Goal: Information Seeking & Learning: Learn about a topic

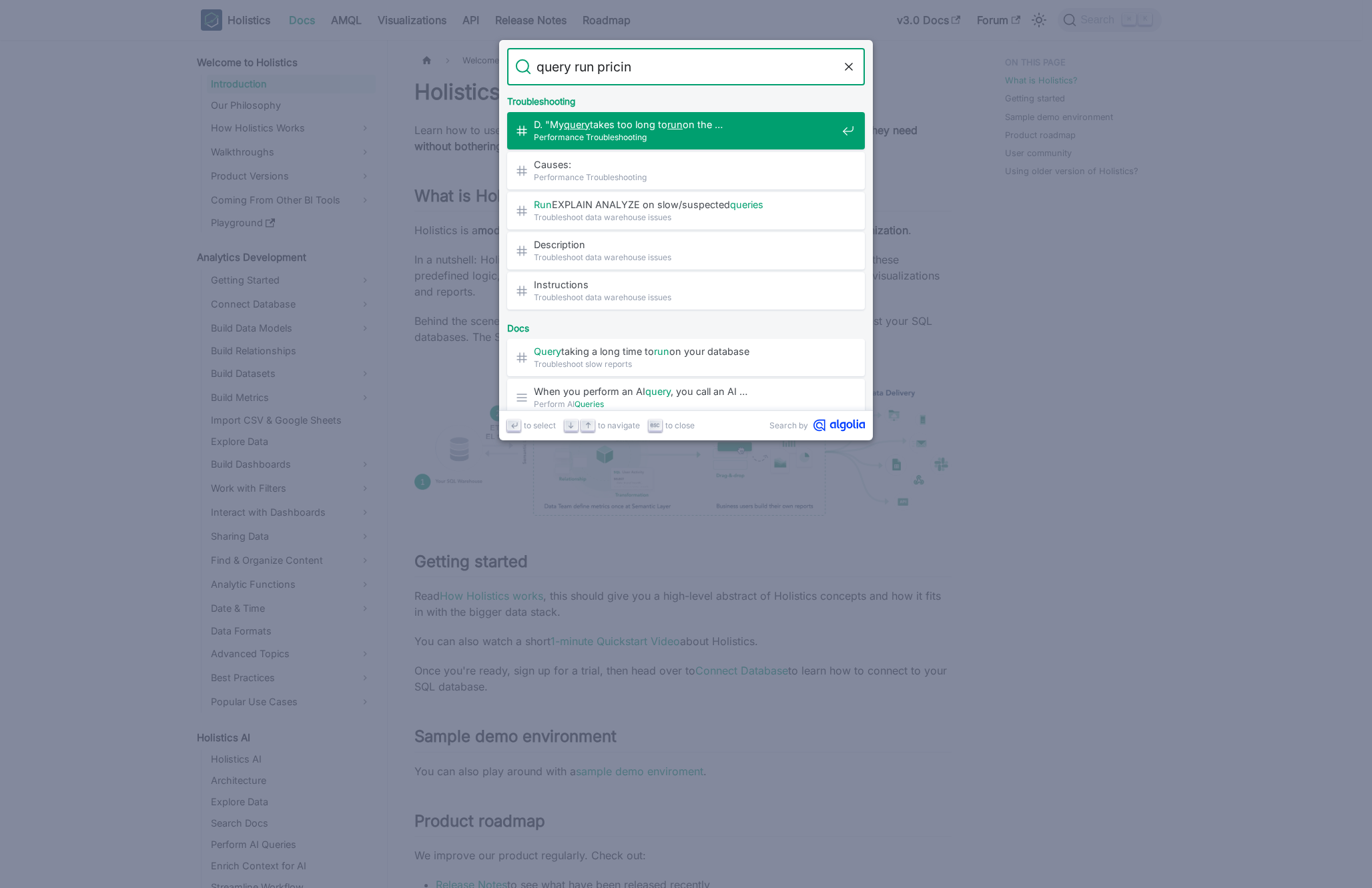
type input "query run pricing"
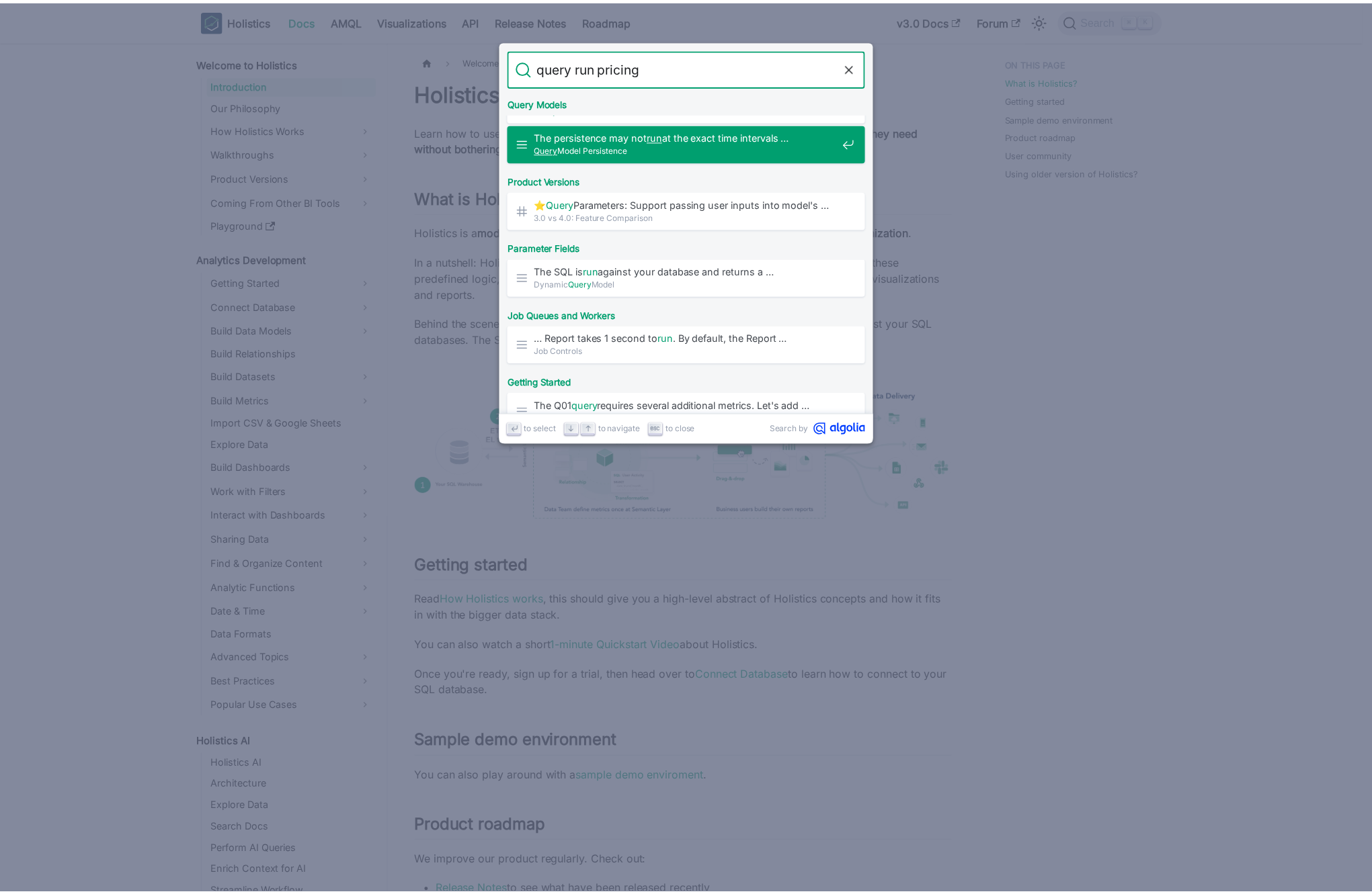
scroll to position [549, 0]
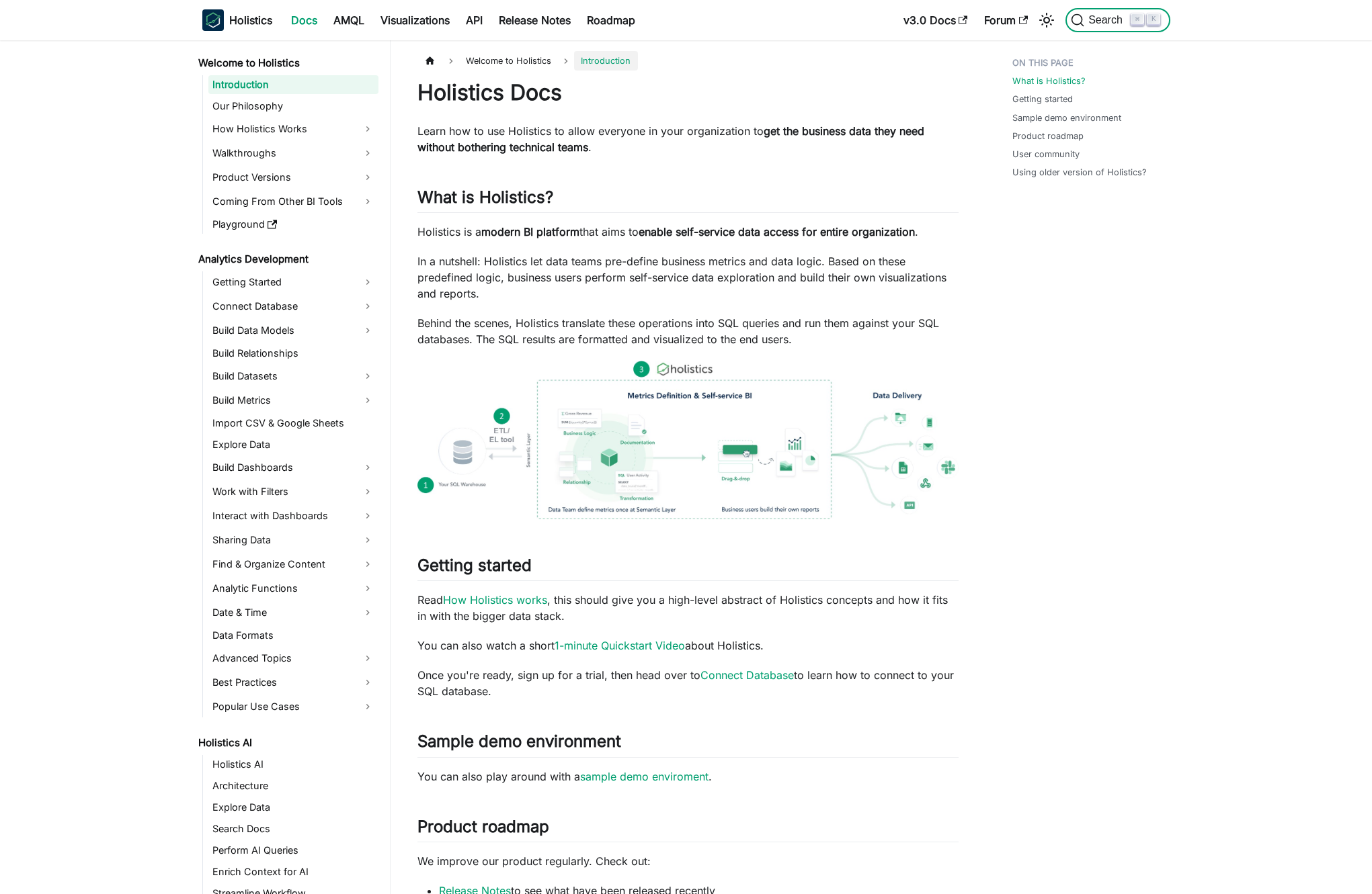
click at [1128, 21] on span "Search" at bounding box center [1107, 20] width 47 height 12
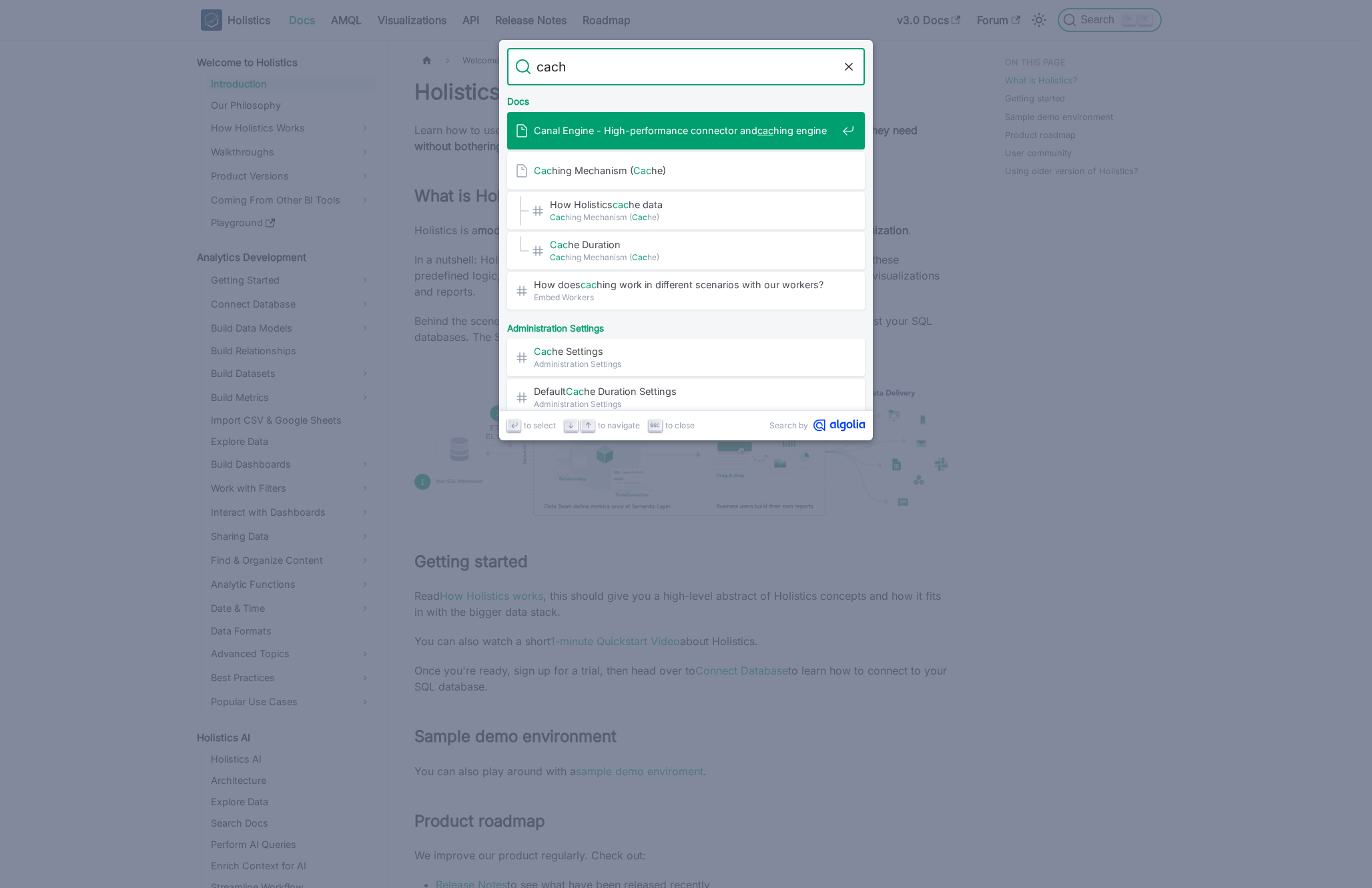
type input "cache"
click at [675, 129] on span "Caching Mechanism ( Cache )" at bounding box center [685, 130] width 303 height 12
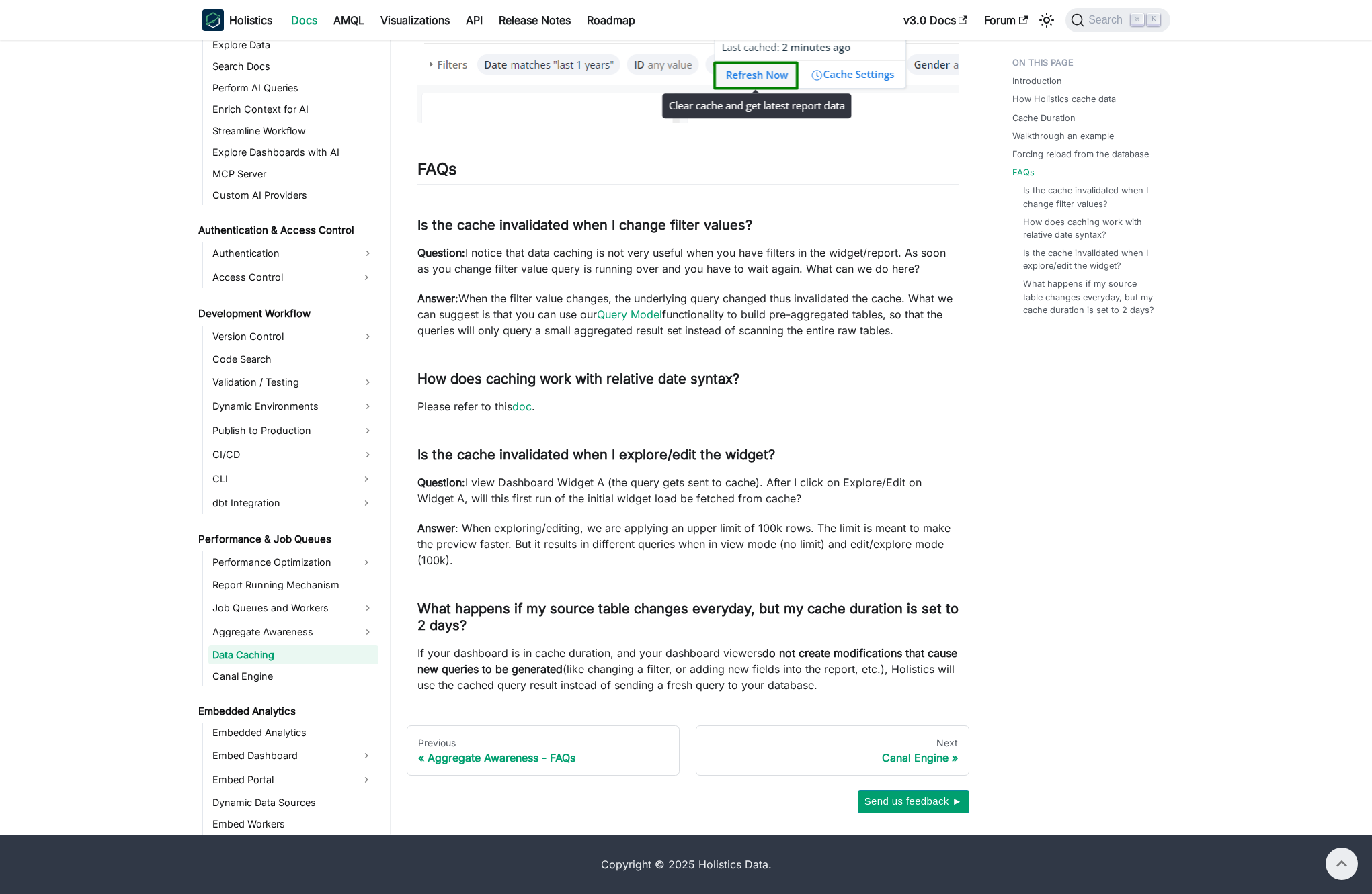
scroll to position [2726, 0]
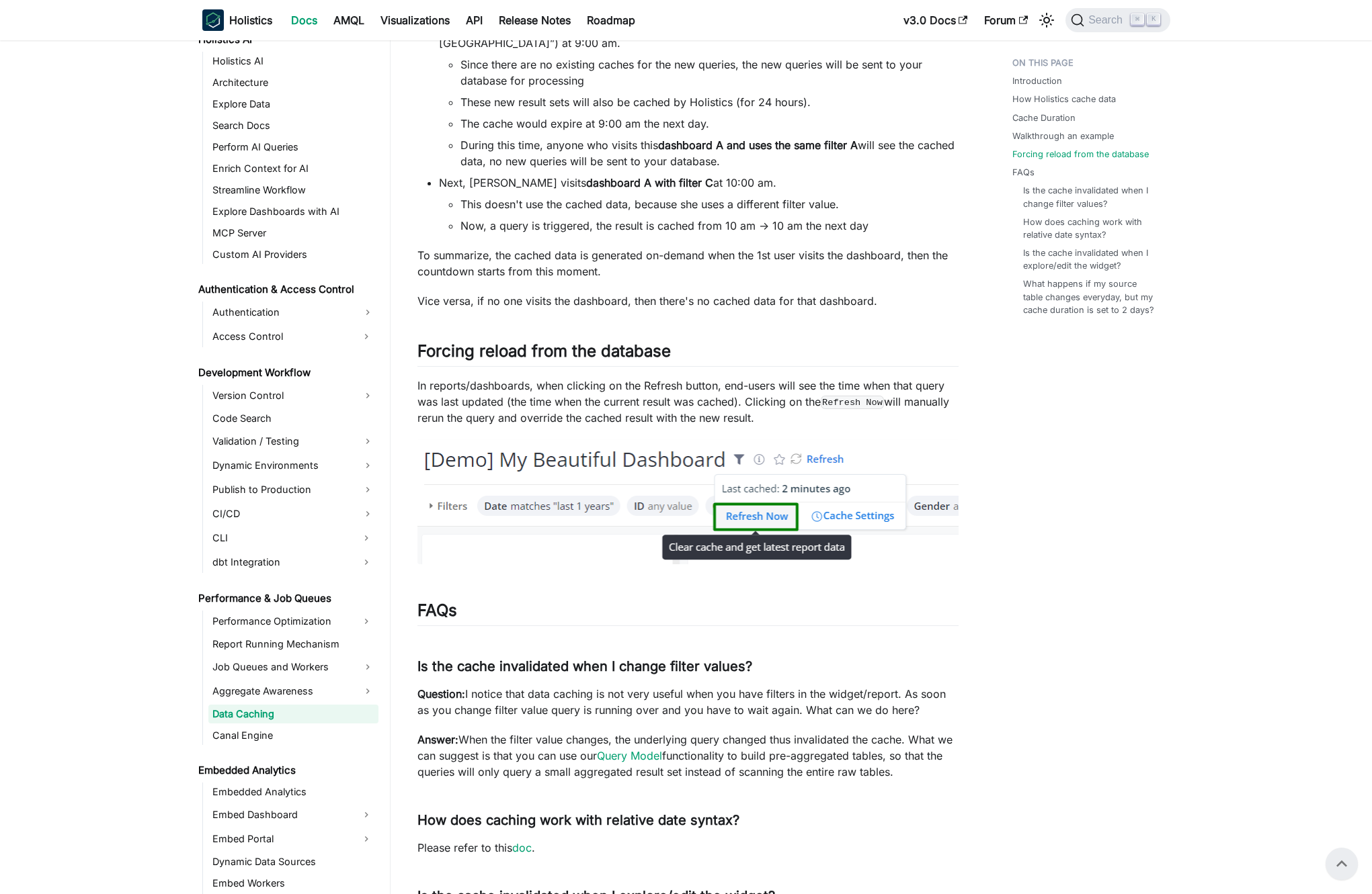
click at [408, 1] on nav "Holistics Docs AMQL Visualizations API Release Notes Roadmap v3.0 Docs Forum Se…" at bounding box center [686, 20] width 1372 height 40
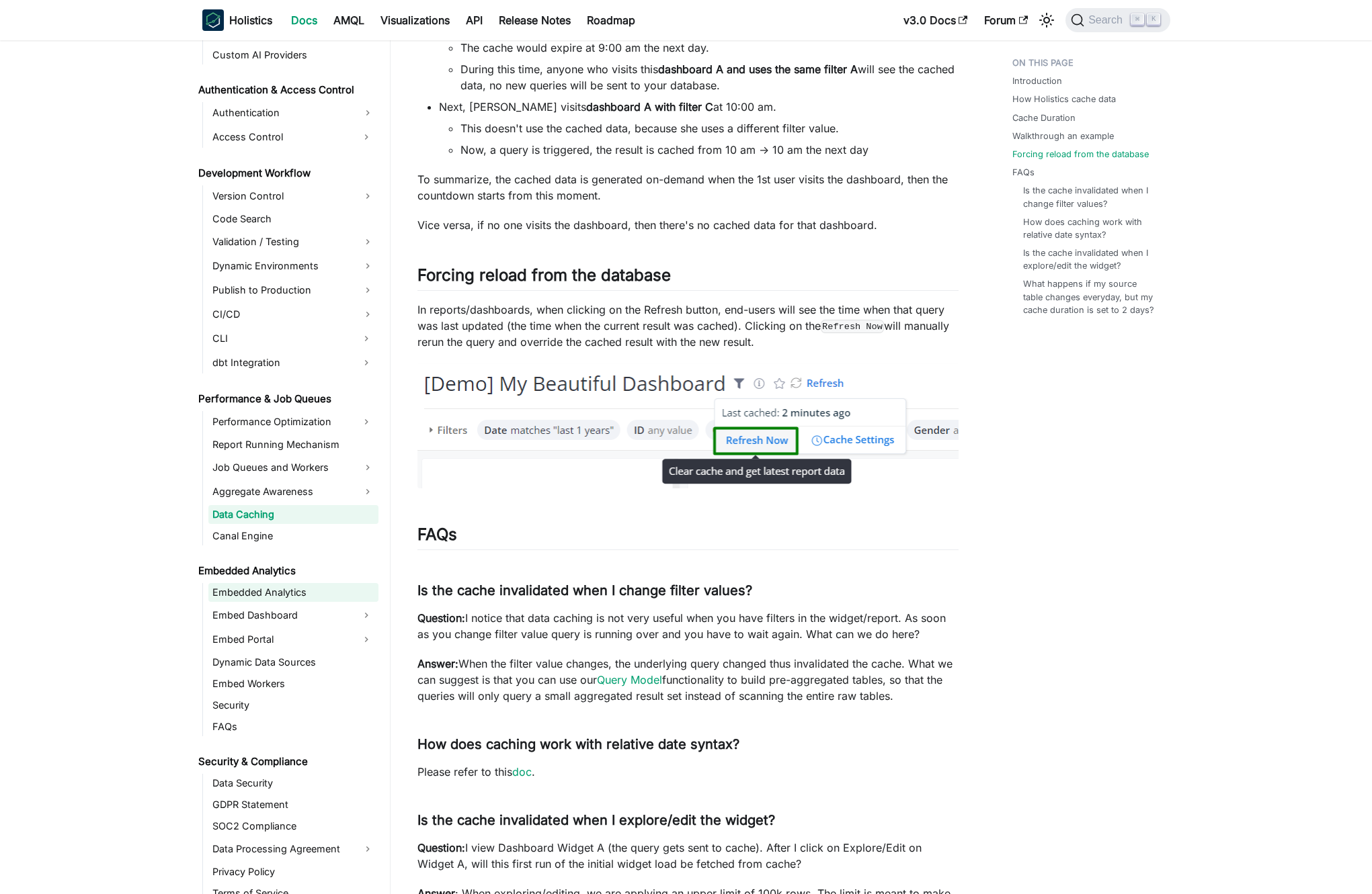
scroll to position [943, 0]
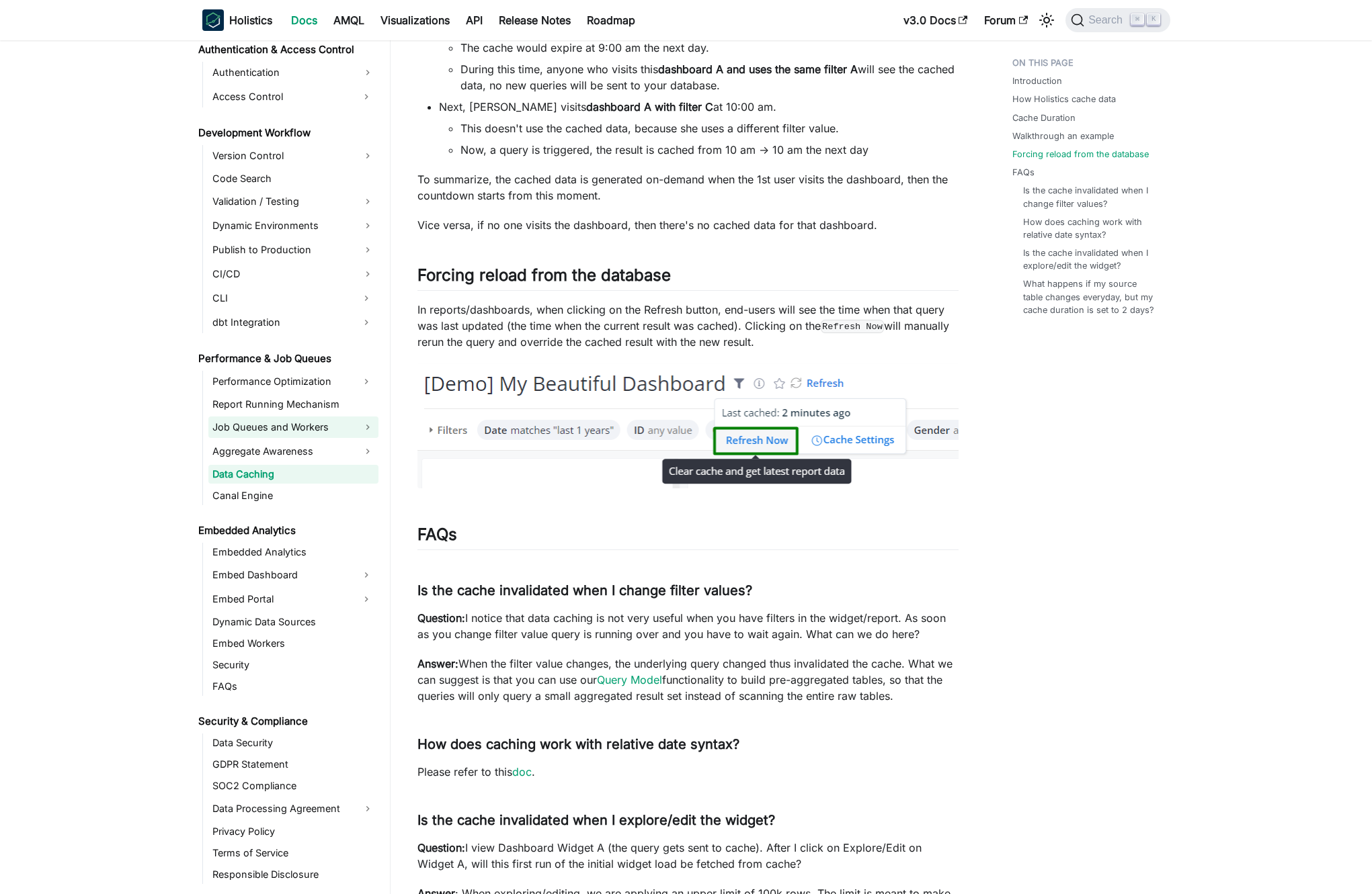
drag, startPoint x: 363, startPoint y: 384, endPoint x: 356, endPoint y: 430, distance: 46.5
click at [356, 427] on ul "Performance Optimization Report Running Mechanism Job Queues and Workers Aggreg…" at bounding box center [290, 437] width 176 height 134
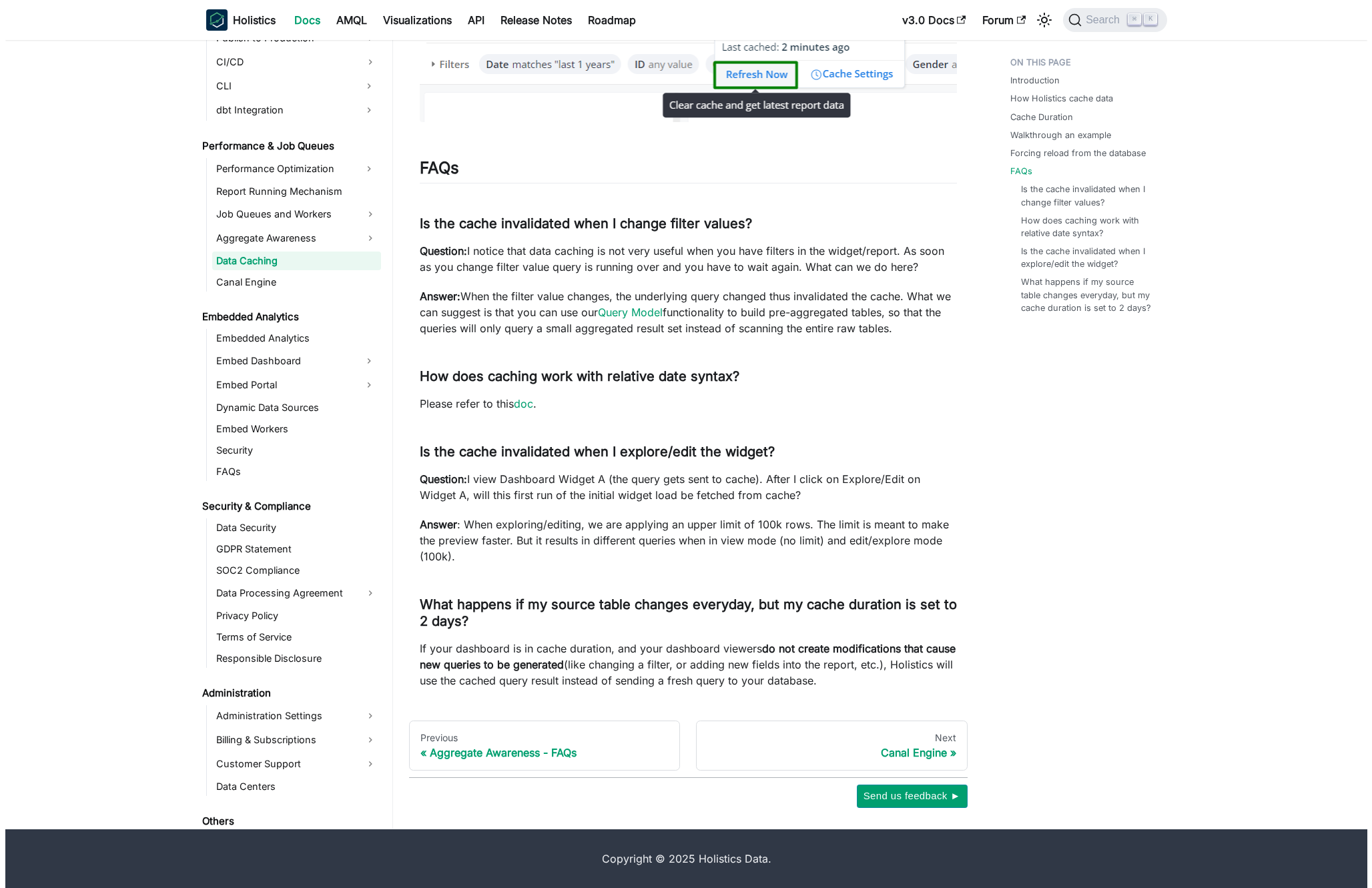
scroll to position [1143, 0]
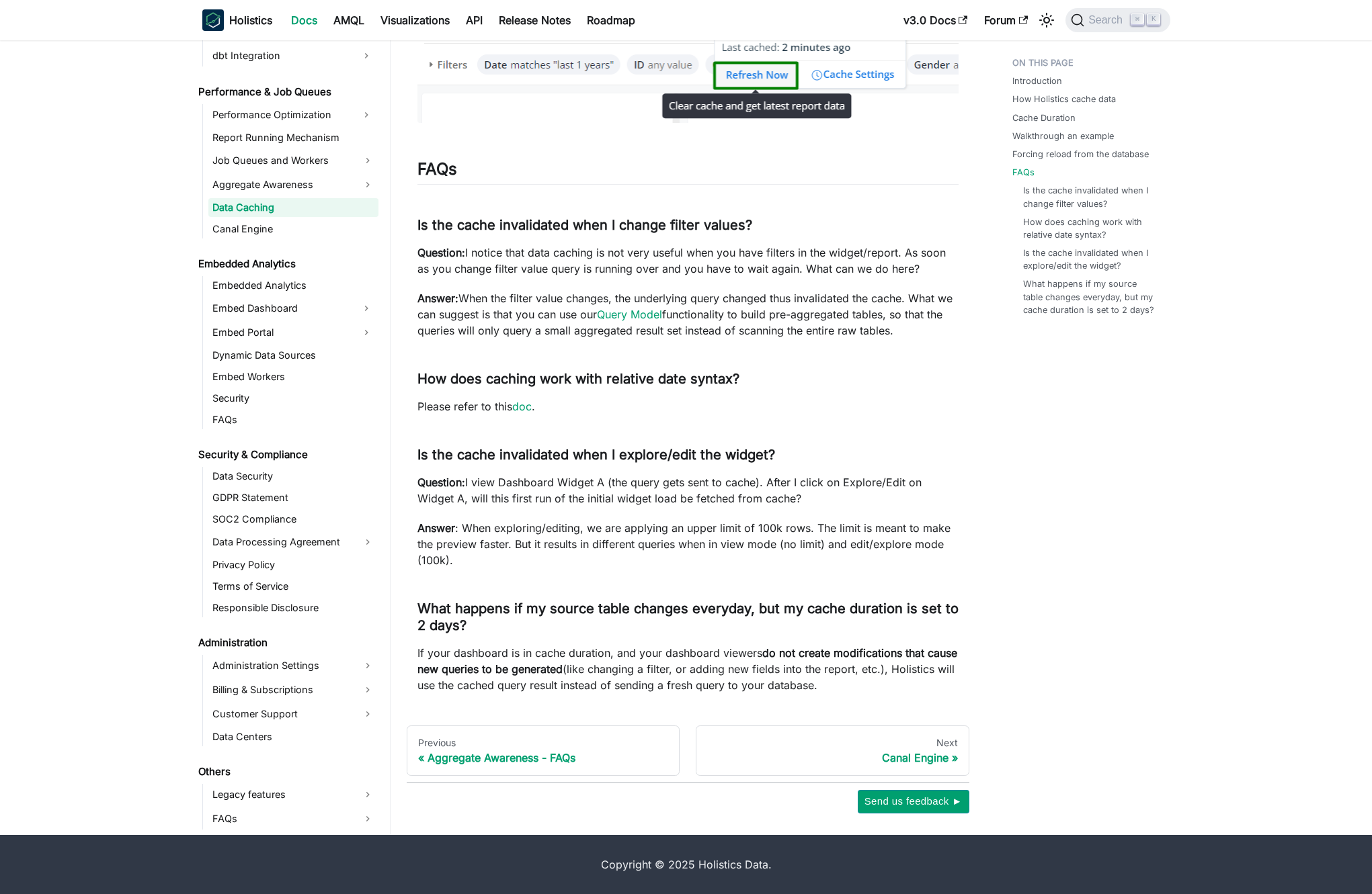
click at [1104, 33] on div "Search ⌘ K" at bounding box center [1113, 19] width 112 height 29
click at [1110, 27] on button "Search ⌘ K" at bounding box center [1117, 20] width 104 height 24
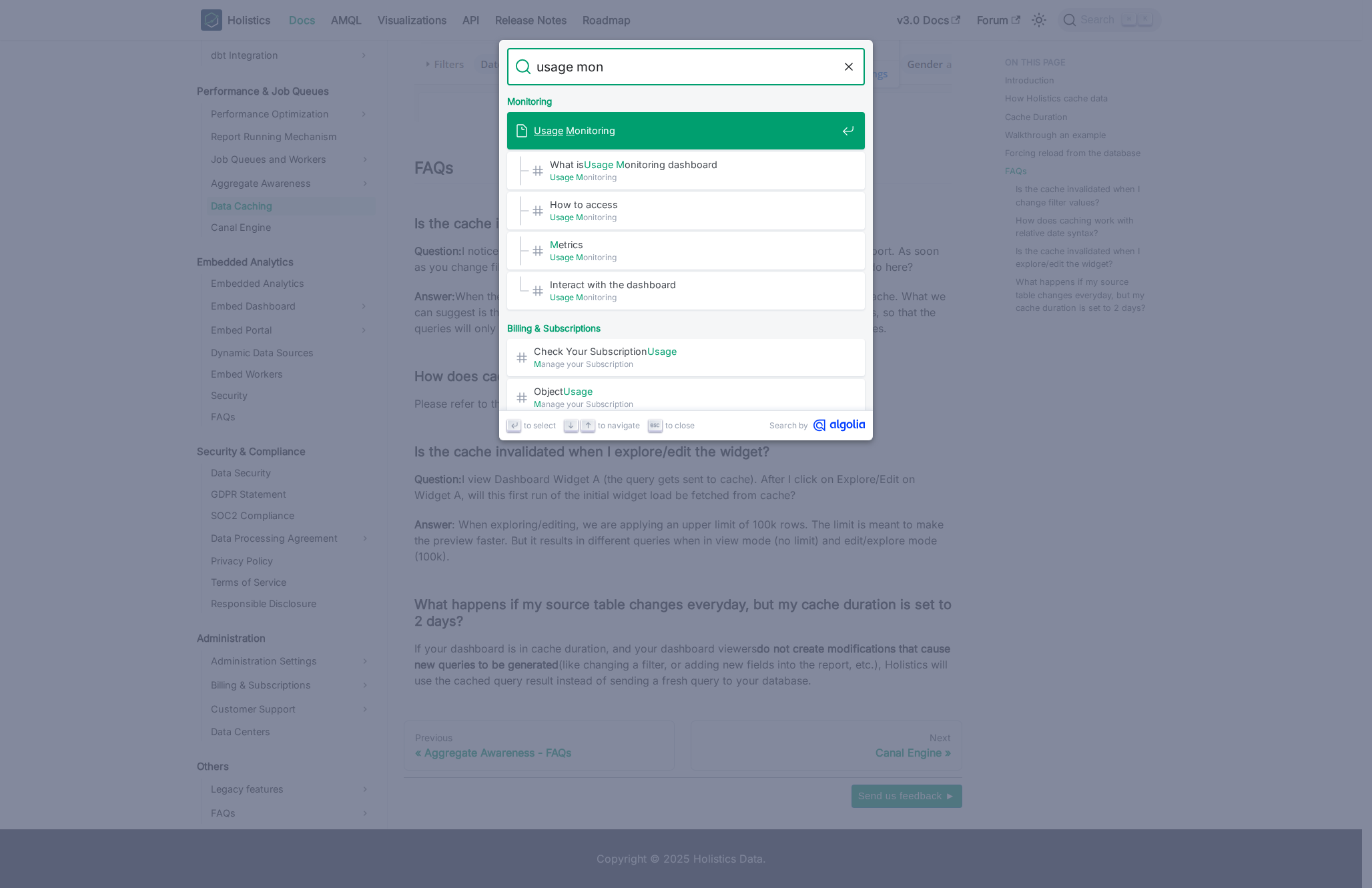
type input "usage moni"
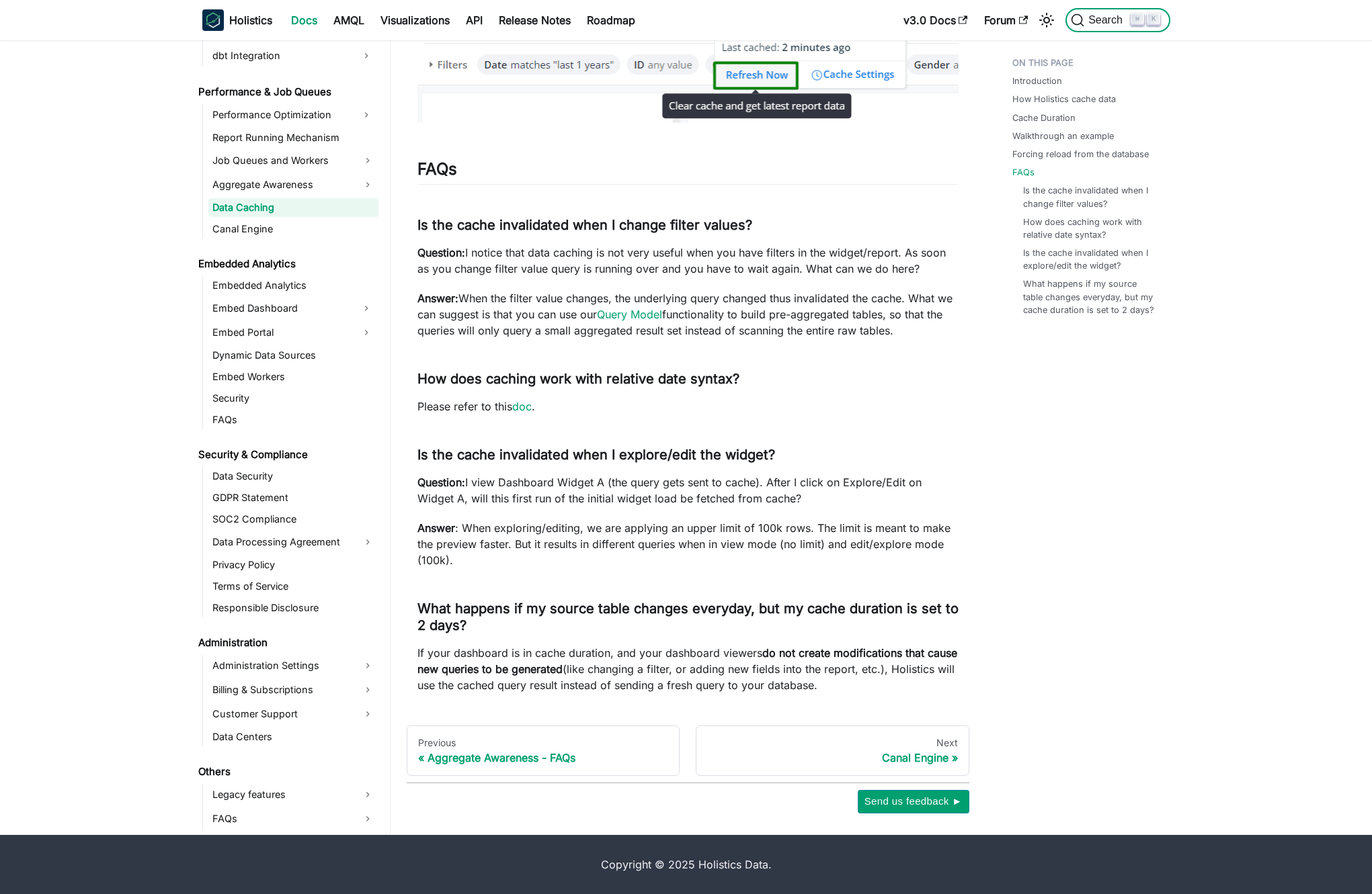
click at [1096, 26] on span "Search" at bounding box center [1107, 20] width 47 height 12
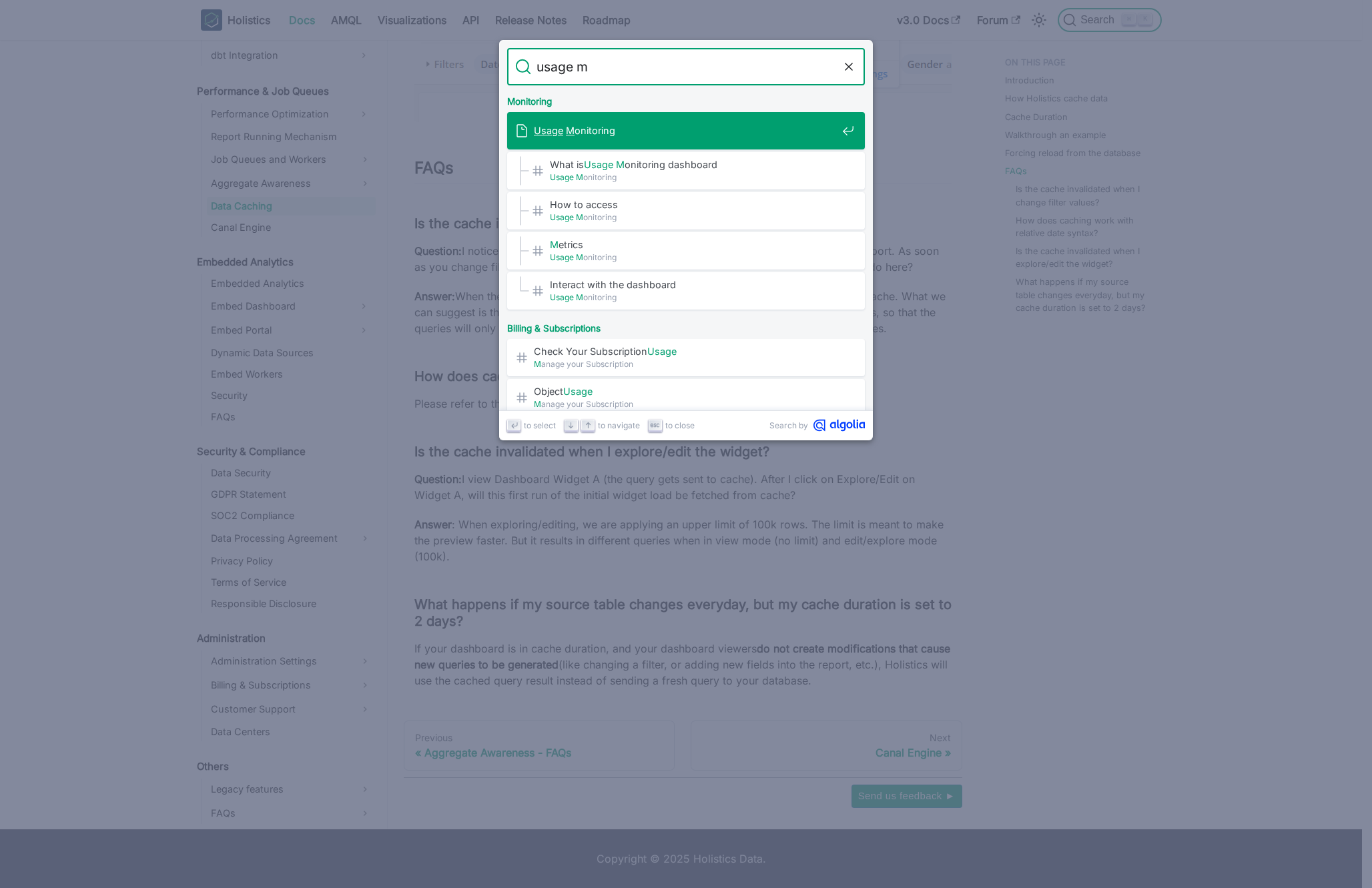
type input "usage mo"
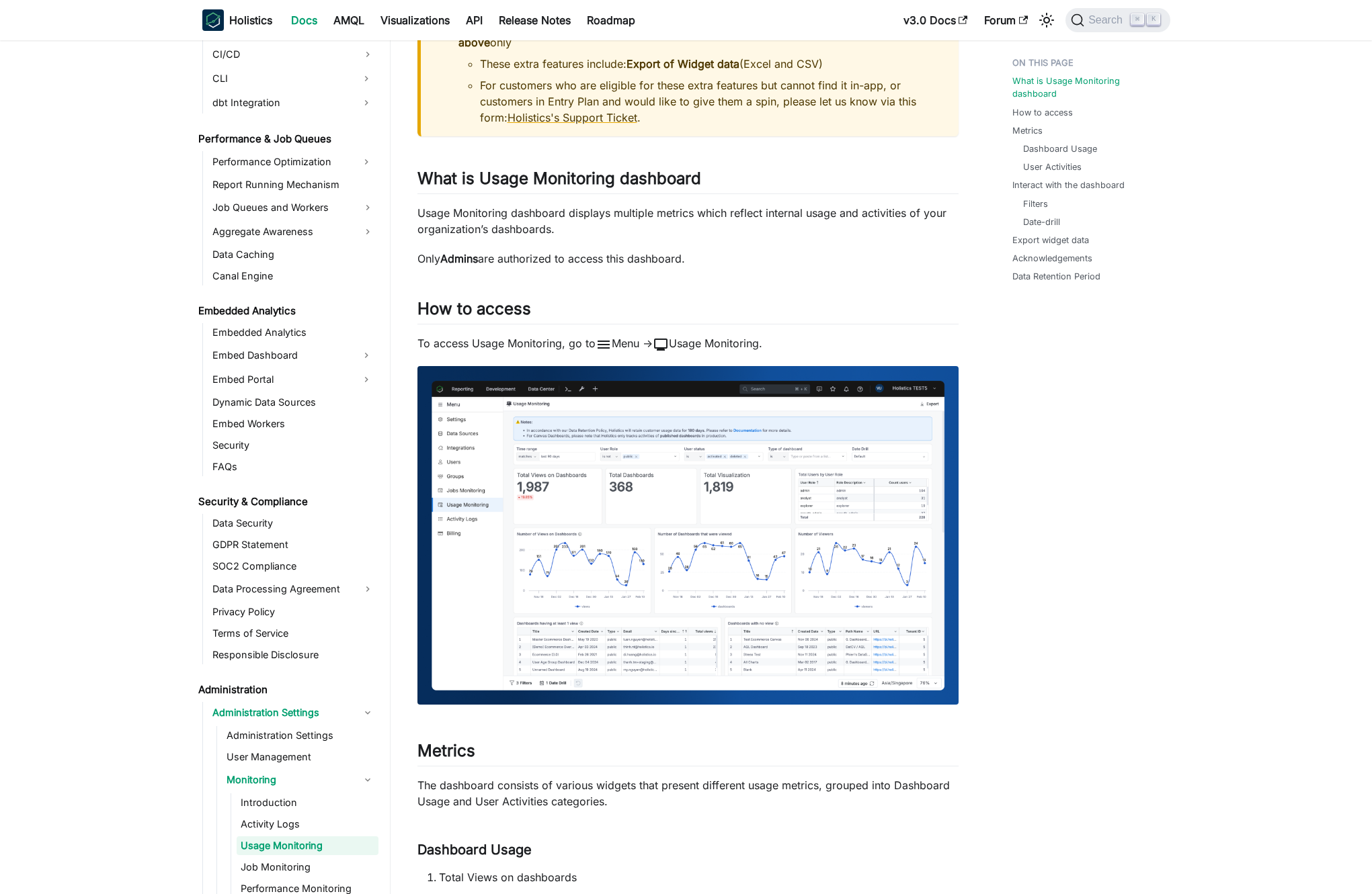
scroll to position [208, 0]
